Goal: Information Seeking & Learning: Learn about a topic

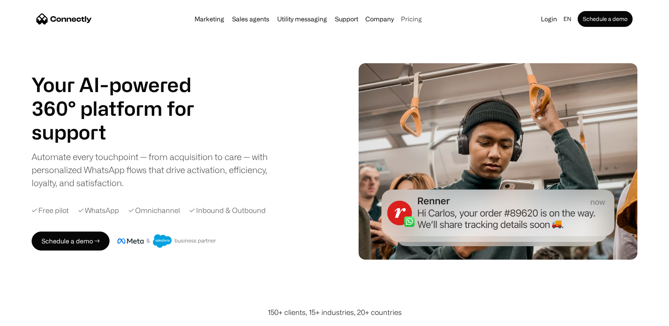
click at [407, 18] on link "Pricing" at bounding box center [411, 19] width 27 height 6
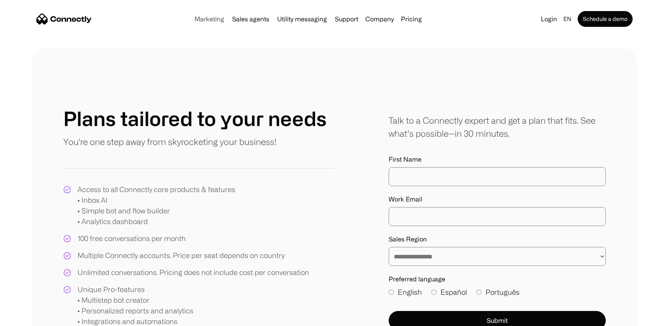
click at [210, 16] on link "Marketing" at bounding box center [209, 19] width 36 height 6
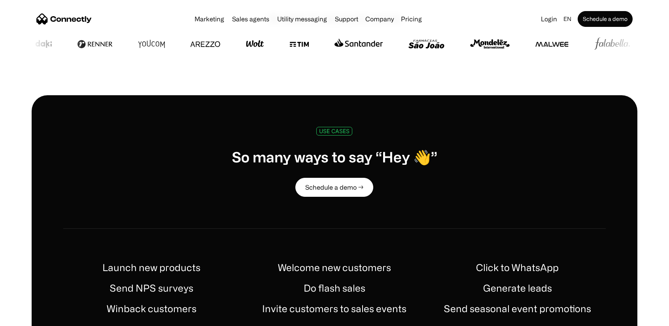
scroll to position [395, 0]
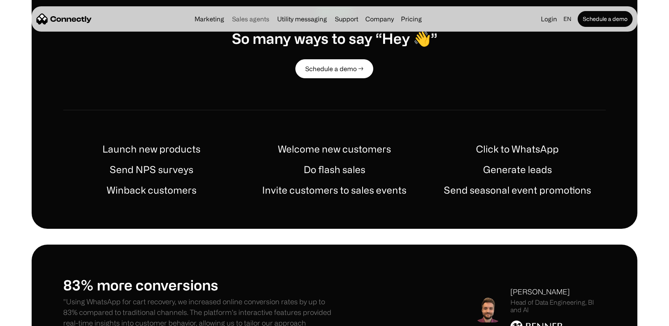
click at [255, 20] on link "Sales agents" at bounding box center [250, 19] width 43 height 6
